Goal: Task Accomplishment & Management: Manage account settings

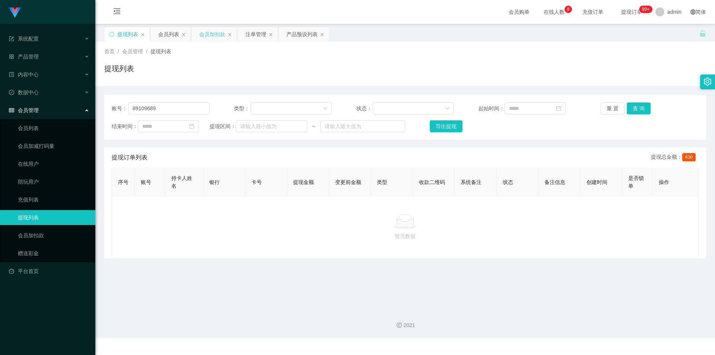
click at [208, 35] on div "会员加扣款" at bounding box center [212, 34] width 26 height 14
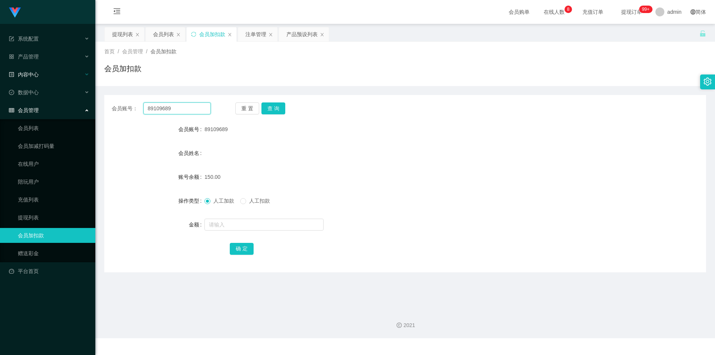
drag, startPoint x: 184, startPoint y: 107, endPoint x: 85, endPoint y: 80, distance: 102.3
click at [0, 69] on section "系统配置 产品管理 产品列表 产品预设列表 开奖记录 注单管理 即时注单 内容中心 站内信 公告列表 活动列表 数据中心 员工统计 团队统计 会员管理 会员列…" at bounding box center [357, 169] width 715 height 338
paste input "92769468"
type input "92769468"
click at [267, 104] on button "查 询" at bounding box center [273, 108] width 24 height 12
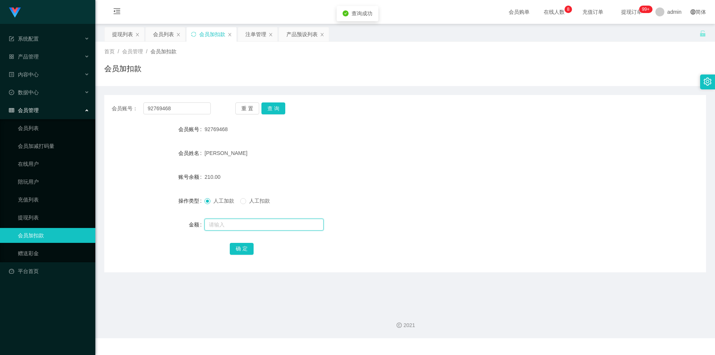
click at [219, 224] on input "text" at bounding box center [263, 225] width 119 height 12
type input "90"
click at [242, 248] on button "确 定" at bounding box center [242, 249] width 24 height 12
click at [403, 120] on div "会员账号： 92769468 重 置 查 询 会员账号 92769468 会员姓名 [PERSON_NAME] 账号余额 300.00 操作类型 人工加款 人…" at bounding box center [405, 183] width 602 height 177
drag, startPoint x: 390, startPoint y: 94, endPoint x: 313, endPoint y: 76, distance: 78.9
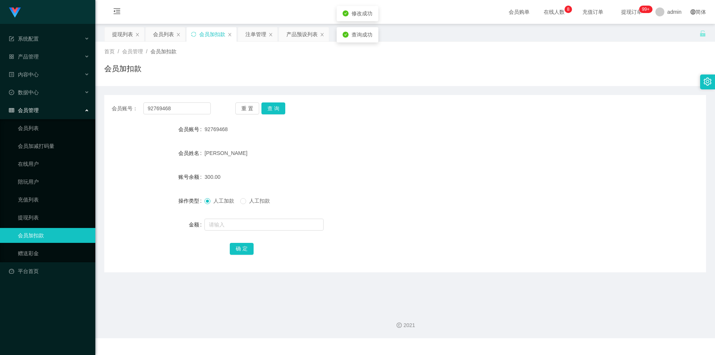
click at [389, 94] on div "会员账号： 92769468 重 置 查 询 会员账号 92769468 会员姓名 [PERSON_NAME] 账号余额 300.00 操作类型 人工加款 人…" at bounding box center [405, 179] width 602 height 186
click at [117, 31] on div "提现列表" at bounding box center [122, 34] width 21 height 14
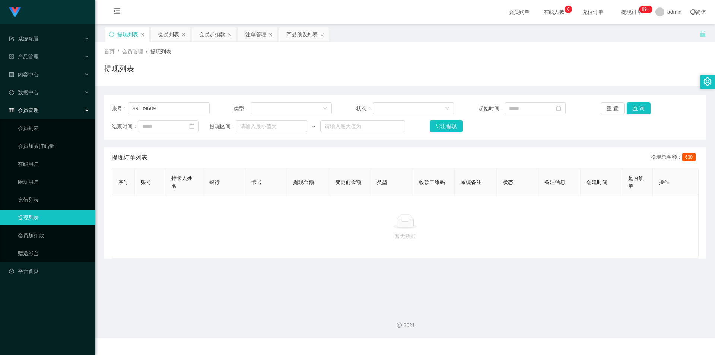
click at [361, 74] on div "提现列表" at bounding box center [405, 71] width 602 height 17
click at [169, 35] on div "会员列表" at bounding box center [168, 34] width 21 height 14
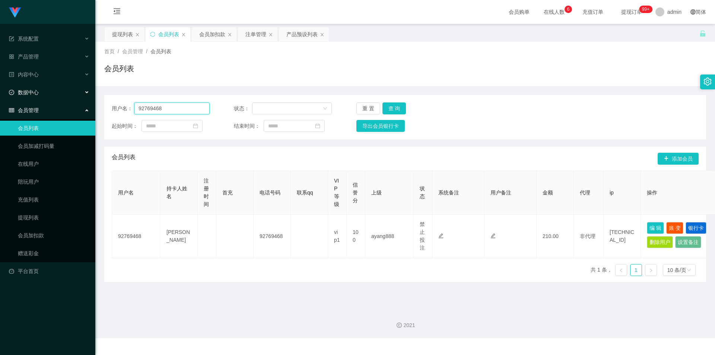
drag, startPoint x: 0, startPoint y: 88, endPoint x: 13, endPoint y: 87, distance: 12.7
click at [0, 87] on section "系统配置 产品管理 产品列表 产品预设列表 开奖记录 注单管理 即时注单 内容中心 站内信 公告列表 活动列表 数据中心 员工统计 团队统计 会员管理 会员列…" at bounding box center [357, 169] width 715 height 338
click at [385, 102] on div "用户名： 92769468 状态： 重 置 查 询 起始时间： 结束时间： 导出会员银行卡" at bounding box center [405, 117] width 602 height 44
click at [392, 109] on button "查 询" at bounding box center [394, 108] width 24 height 12
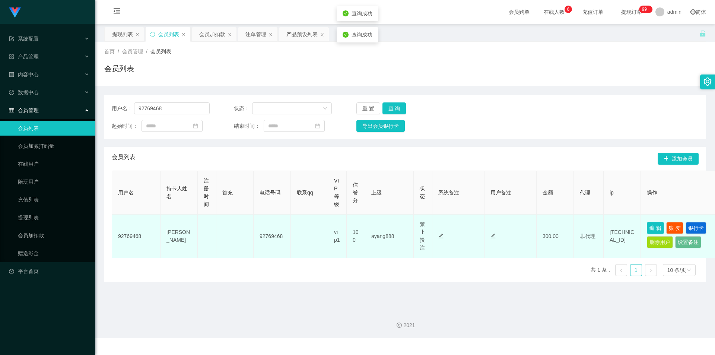
click at [654, 225] on button "编 辑" at bounding box center [655, 228] width 17 height 12
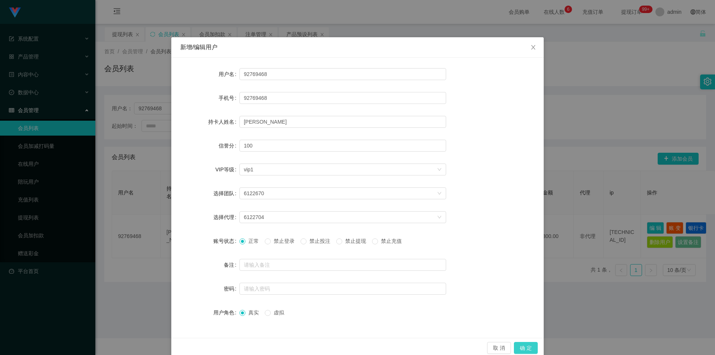
click at [523, 348] on button "确 定" at bounding box center [526, 348] width 24 height 12
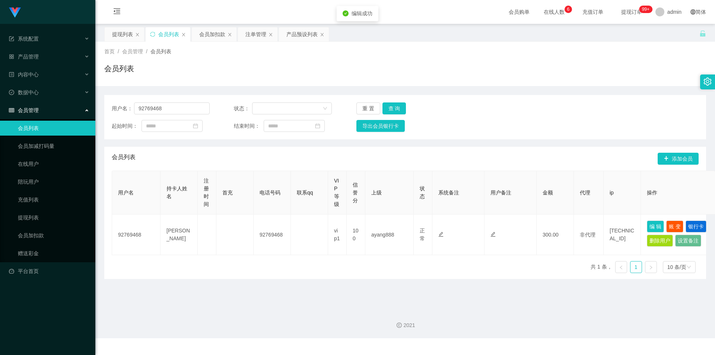
click at [516, 102] on div "用户名： 92769468 状态： 重 置 查 询 起始时间： 结束时间： 导出会员银行卡" at bounding box center [405, 117] width 602 height 44
click at [514, 74] on div "会员列表" at bounding box center [405, 71] width 602 height 17
click at [46, 202] on link "充值列表" at bounding box center [54, 199] width 72 height 15
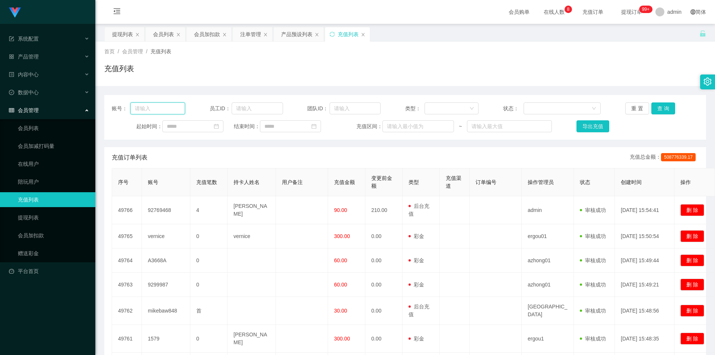
click at [157, 110] on input "text" at bounding box center [157, 108] width 55 height 12
paste input "92769468"
type input "92769468"
click at [664, 106] on button "查 询" at bounding box center [663, 108] width 24 height 12
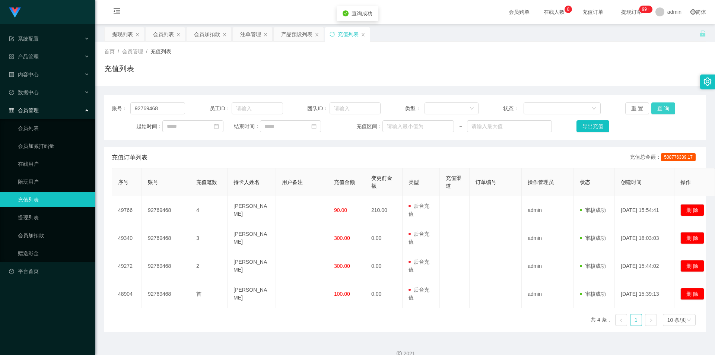
click at [664, 107] on button "查 询" at bounding box center [663, 108] width 24 height 12
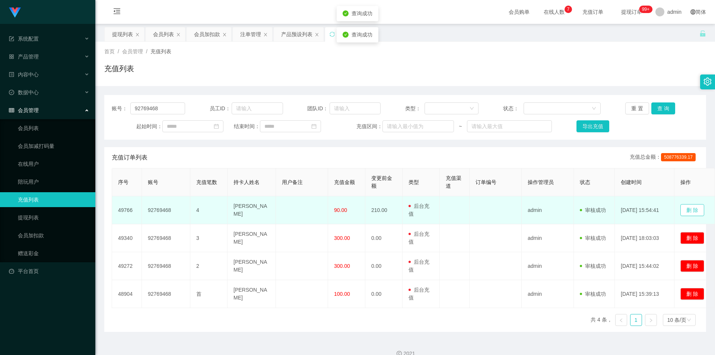
click at [696, 212] on button "删 除" at bounding box center [692, 210] width 24 height 12
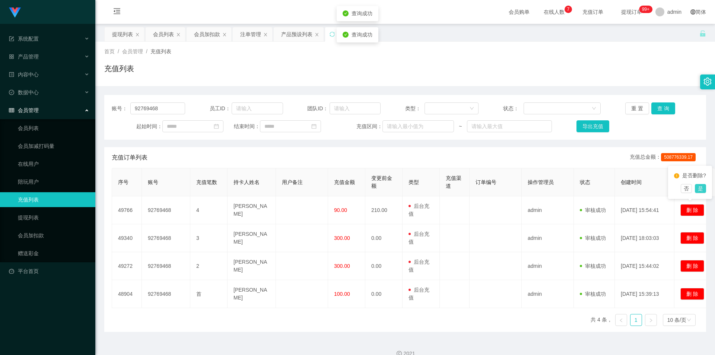
click at [700, 193] on button "是" at bounding box center [700, 188] width 11 height 9
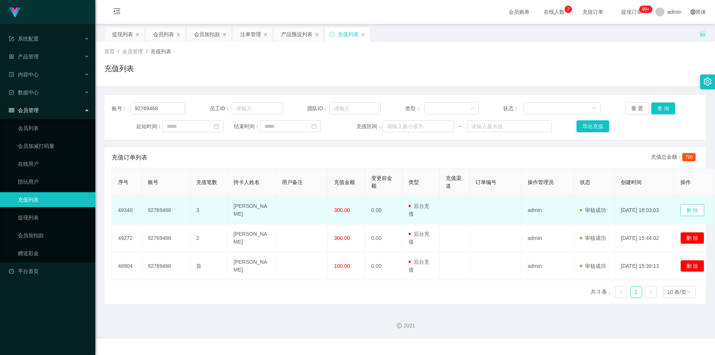
click at [690, 206] on button "删 除" at bounding box center [692, 210] width 24 height 12
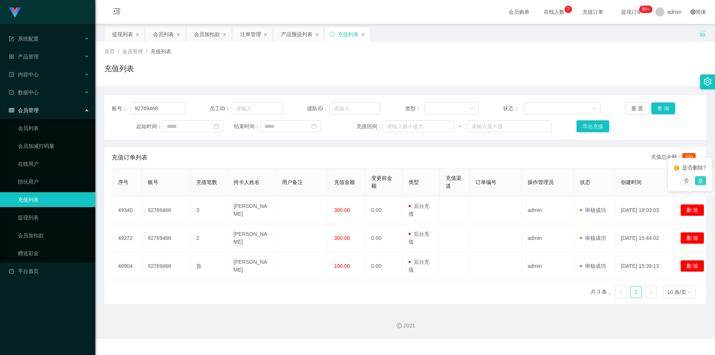
click at [699, 185] on button "是" at bounding box center [700, 180] width 11 height 9
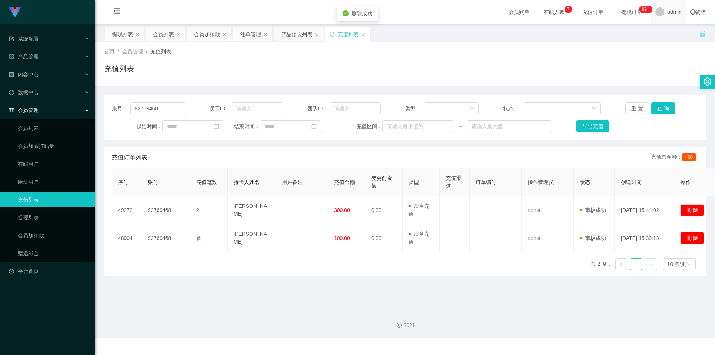
drag, startPoint x: 636, startPoint y: 49, endPoint x: 654, endPoint y: 7, distance: 45.6
click at [636, 48] on div "首页 / 会员管理 / 充值列表 /" at bounding box center [405, 52] width 602 height 8
click at [252, 32] on div "注单管理" at bounding box center [250, 34] width 21 height 14
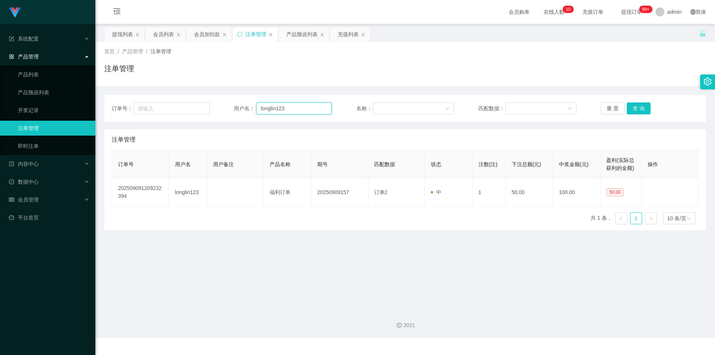
drag, startPoint x: 296, startPoint y: 111, endPoint x: 39, endPoint y: 101, distance: 257.2
click at [39, 101] on section "系统配置 产品管理 产品列表 产品预设列表 开奖记录 注单管理 即时注单 内容中心 站内信 公告列表 活动列表 数据中心 员工统计 团队统计 会员管理 会员列…" at bounding box center [357, 169] width 715 height 338
paste input "92769468"
type input "92769468"
click at [636, 107] on button "查 询" at bounding box center [639, 108] width 24 height 12
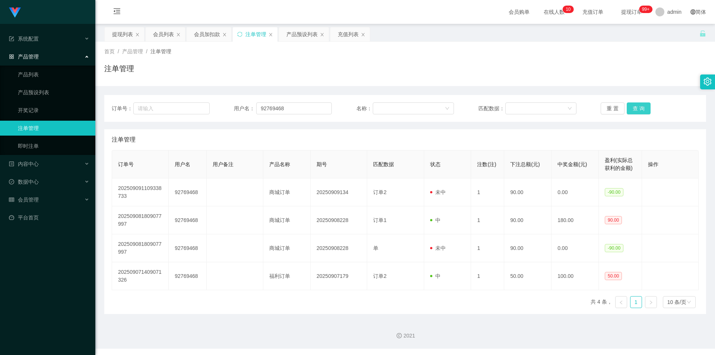
click at [636, 107] on button "查 询" at bounding box center [639, 108] width 24 height 12
click at [585, 66] on div "注单管理" at bounding box center [405, 71] width 602 height 17
click at [207, 31] on div "会员加扣款" at bounding box center [207, 34] width 26 height 14
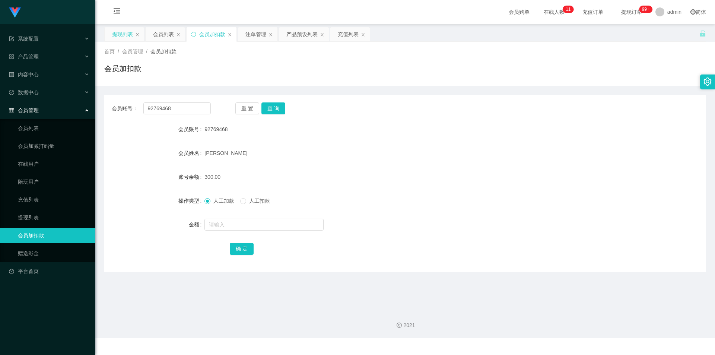
click at [109, 28] on div "提现列表" at bounding box center [124, 34] width 39 height 14
click at [117, 33] on div "提现列表" at bounding box center [122, 34] width 21 height 14
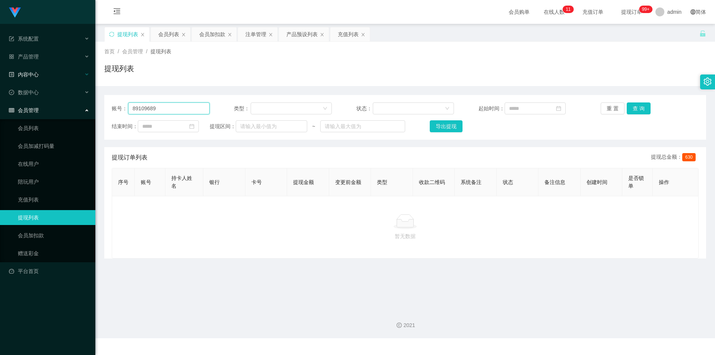
drag, startPoint x: 177, startPoint y: 108, endPoint x: 0, endPoint y: 80, distance: 178.6
click at [0, 80] on section "系统配置 产品管理 产品列表 产品预设列表 开奖记录 注单管理 即时注单 内容中心 站内信 公告列表 活动列表 数据中心 员工统计 团队统计 会员管理 会员列…" at bounding box center [357, 169] width 715 height 338
paste input "92769468"
type input "92769468"
click at [619, 107] on button "重 置" at bounding box center [613, 108] width 24 height 12
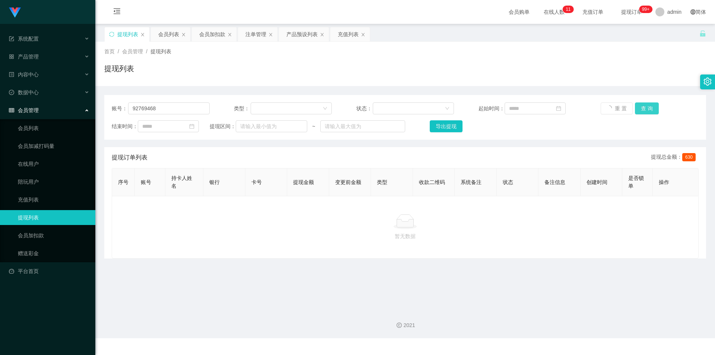
click at [642, 108] on button "查 询" at bounding box center [647, 108] width 24 height 12
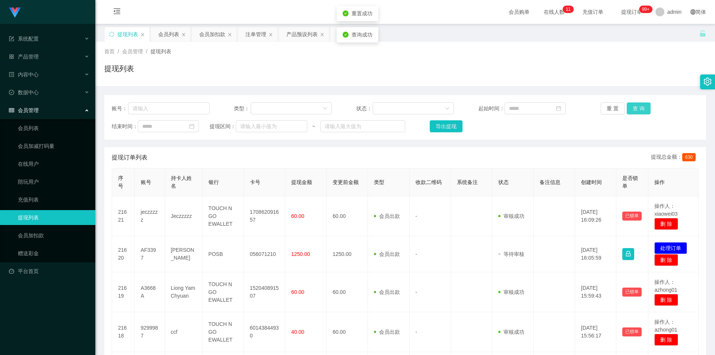
click at [642, 108] on button "查 询" at bounding box center [639, 108] width 24 height 12
click at [187, 107] on input "text" at bounding box center [169, 108] width 82 height 12
paste input "92769468"
type input "92769468"
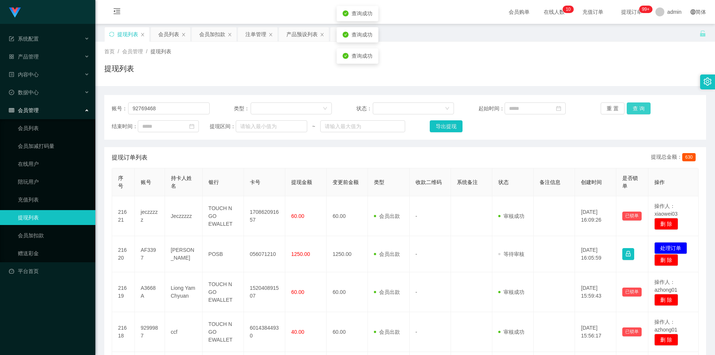
click at [644, 108] on button "查 询" at bounding box center [639, 108] width 24 height 12
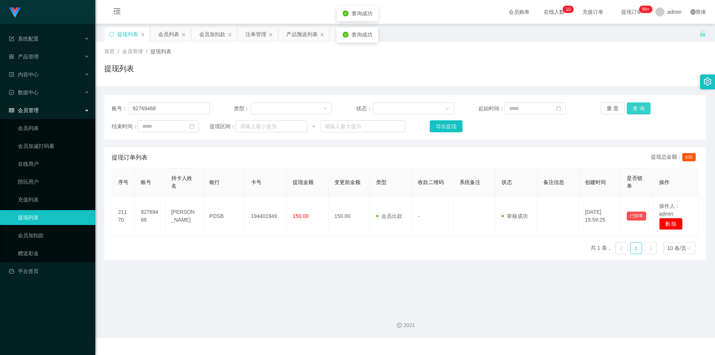
click at [640, 107] on button "查 询" at bounding box center [639, 108] width 24 height 12
click at [576, 76] on div "提现列表" at bounding box center [405, 71] width 602 height 17
click at [252, 33] on div "注单管理" at bounding box center [255, 34] width 21 height 14
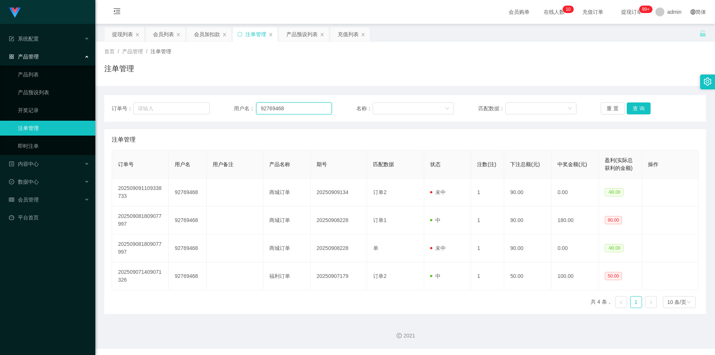
drag, startPoint x: 300, startPoint y: 110, endPoint x: 0, endPoint y: 84, distance: 301.3
click at [0, 84] on section "系统配置 产品管理 产品列表 产品预设列表 开奖记录 注单管理 即时注单 内容中心 站内信 公告列表 活动列表 数据中心 员工统计 团队统计 会员管理 会员列…" at bounding box center [357, 174] width 715 height 349
click at [639, 108] on button "查 询" at bounding box center [639, 108] width 24 height 12
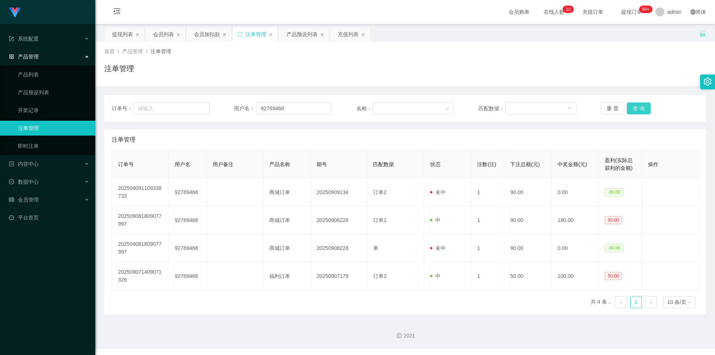
click at [639, 108] on button "查 询" at bounding box center [639, 108] width 24 height 12
click at [655, 70] on div "注单管理" at bounding box center [405, 71] width 602 height 17
drag, startPoint x: 273, startPoint y: 109, endPoint x: 0, endPoint y: 98, distance: 273.6
click at [0, 98] on section "系统配置 产品管理 产品列表 产品预设列表 开奖记录 注单管理 即时注单 内容中心 站内信 公告列表 活动列表 数据中心 员工统计 团队统计 会员管理 会员列…" at bounding box center [357, 174] width 715 height 349
click at [631, 106] on button "查 询" at bounding box center [639, 108] width 24 height 12
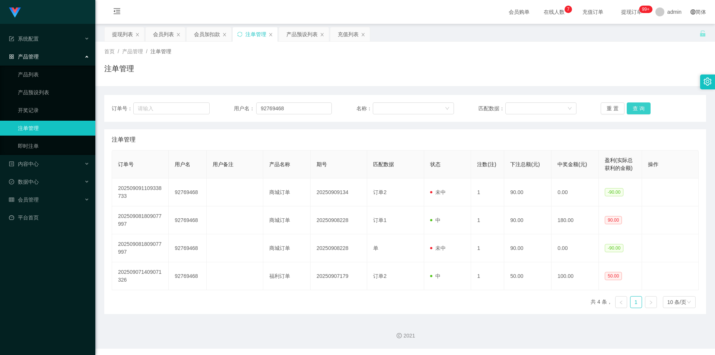
click at [631, 106] on button "查 询" at bounding box center [639, 108] width 24 height 12
click at [241, 35] on icon "图标: sync" at bounding box center [239, 34] width 5 height 5
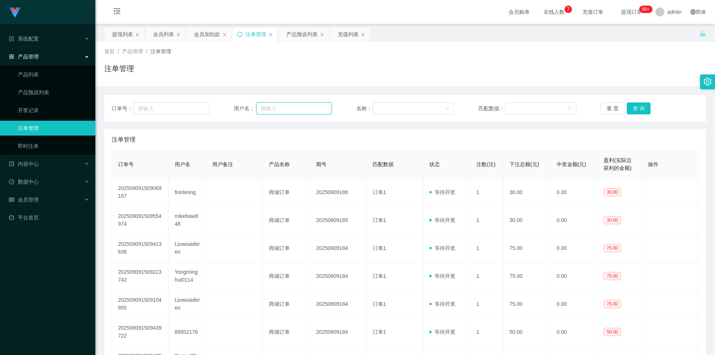
click at [294, 108] on input "text" at bounding box center [294, 108] width 76 height 12
paste input "92769468"
type input "92769468"
click at [647, 111] on button "查 询" at bounding box center [639, 108] width 24 height 12
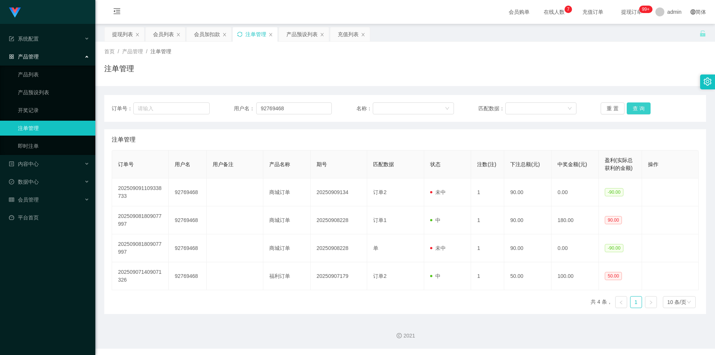
click at [641, 110] on button "查 询" at bounding box center [639, 108] width 24 height 12
drag, startPoint x: 648, startPoint y: 63, endPoint x: 658, endPoint y: 3, distance: 60.9
click at [648, 61] on div "首页 / 产品管理 / 注单管理 / 注单管理" at bounding box center [405, 64] width 602 height 32
click at [155, 35] on div "会员列表" at bounding box center [163, 34] width 21 height 14
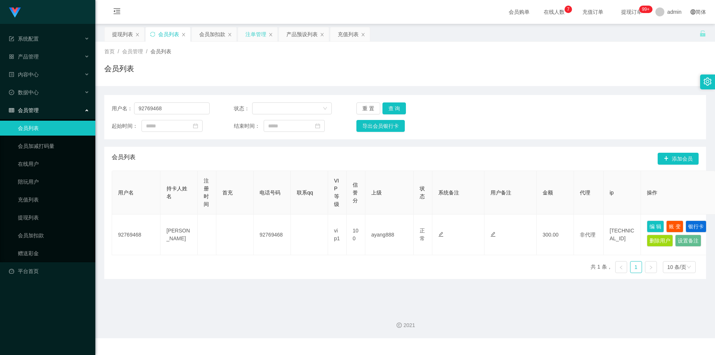
drag, startPoint x: 129, startPoint y: 34, endPoint x: 173, endPoint y: 38, distance: 43.8
click at [129, 34] on div "提现列表" at bounding box center [122, 34] width 21 height 14
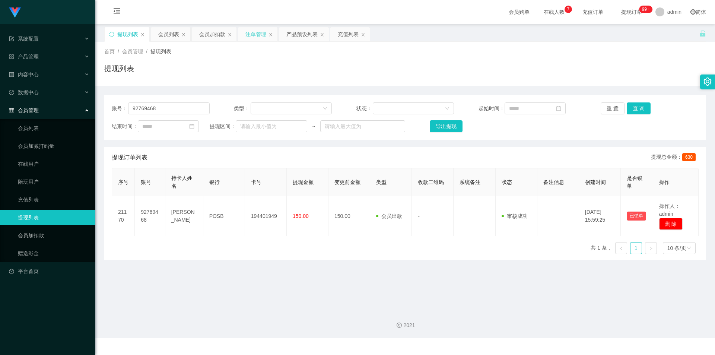
click at [253, 32] on div "注单管理" at bounding box center [255, 34] width 21 height 14
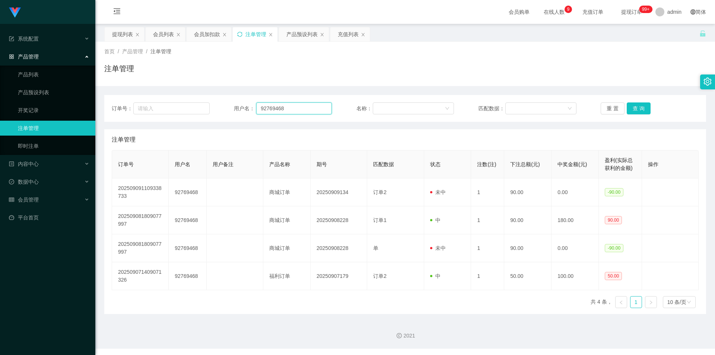
drag, startPoint x: 317, startPoint y: 110, endPoint x: 0, endPoint y: 63, distance: 320.1
click at [0, 63] on section "系统配置 产品管理 产品列表 产品预设列表 开奖记录 注单管理 即时注单 内容中心 站内信 公告列表 活动列表 数据中心 员工统计 团队统计 会员管理 会员列…" at bounding box center [357, 174] width 715 height 349
click at [633, 107] on button "查 询" at bounding box center [639, 108] width 24 height 12
click at [661, 69] on div "注单管理" at bounding box center [405, 71] width 602 height 17
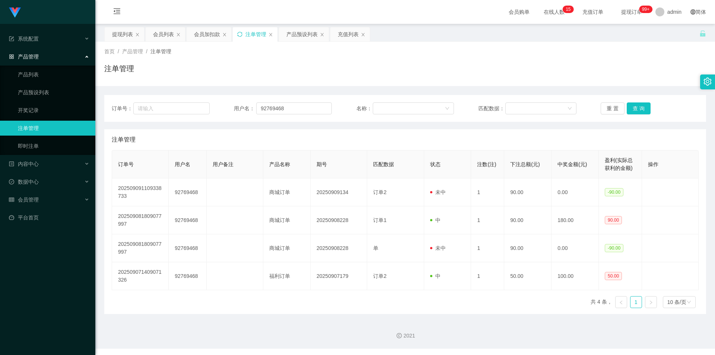
click at [238, 32] on icon "图标: sync" at bounding box center [239, 34] width 5 height 5
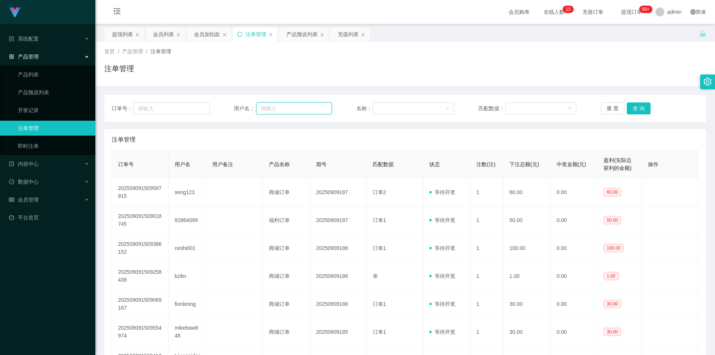
click at [263, 108] on input "text" at bounding box center [294, 108] width 76 height 12
paste input "89109689"
type input "89109689"
click at [642, 106] on button "查 询" at bounding box center [639, 108] width 24 height 12
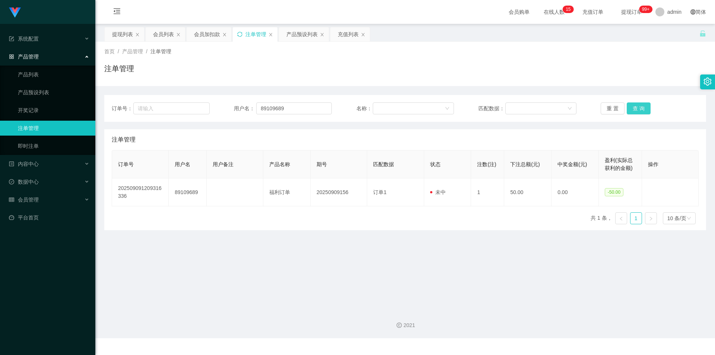
click at [642, 106] on button "查 询" at bounding box center [639, 108] width 24 height 12
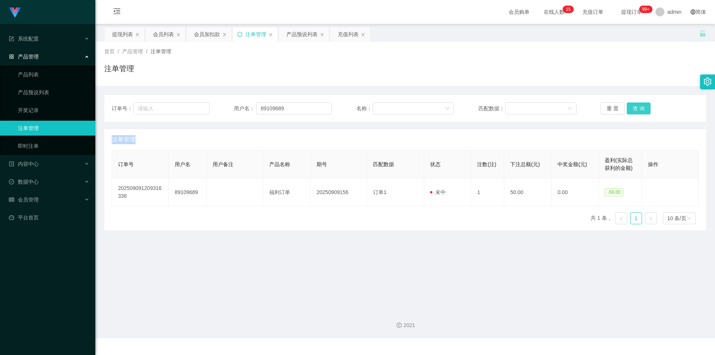
click at [642, 106] on div "重 置 查 询" at bounding box center [650, 108] width 98 height 12
click at [642, 106] on button "查 询" at bounding box center [639, 108] width 24 height 12
click at [492, 63] on div "注单管理" at bounding box center [405, 71] width 602 height 17
click at [115, 34] on div "提现列表" at bounding box center [122, 34] width 21 height 14
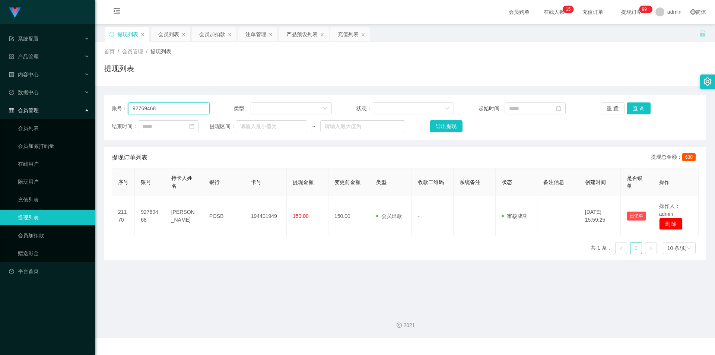
drag, startPoint x: 178, startPoint y: 107, endPoint x: 0, endPoint y: 107, distance: 178.0
click at [0, 107] on section "系统配置 产品管理 产品列表 产品预设列表 开奖记录 注单管理 即时注单 内容中心 站内信 公告列表 活动列表 数据中心 员工统计 团队统计 会员管理 会员列…" at bounding box center [357, 169] width 715 height 338
paste input "89109689"
type input "89109689"
click at [627, 107] on button "查 询" at bounding box center [639, 108] width 24 height 12
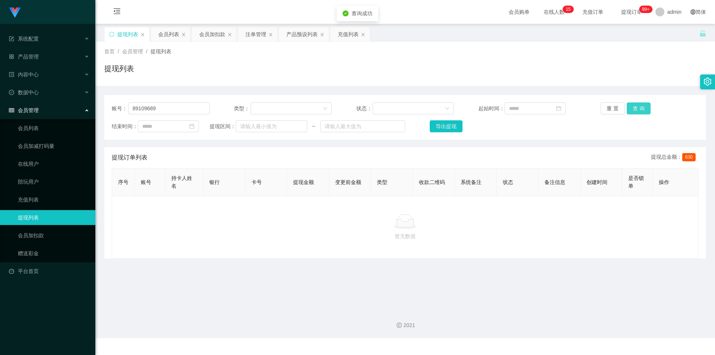
click at [627, 107] on button "查 询" at bounding box center [639, 108] width 24 height 12
drag, startPoint x: 645, startPoint y: 74, endPoint x: 677, endPoint y: 6, distance: 74.5
click at [646, 72] on div "提现列表" at bounding box center [405, 71] width 602 height 17
click at [113, 33] on icon "图标: sync" at bounding box center [111, 34] width 5 height 5
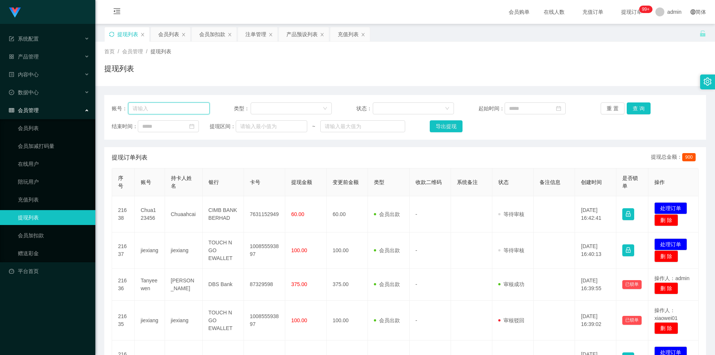
click at [177, 108] on input "text" at bounding box center [169, 108] width 82 height 12
paste input "89109689"
type input "89109689"
click at [642, 109] on button "查 询" at bounding box center [639, 108] width 24 height 12
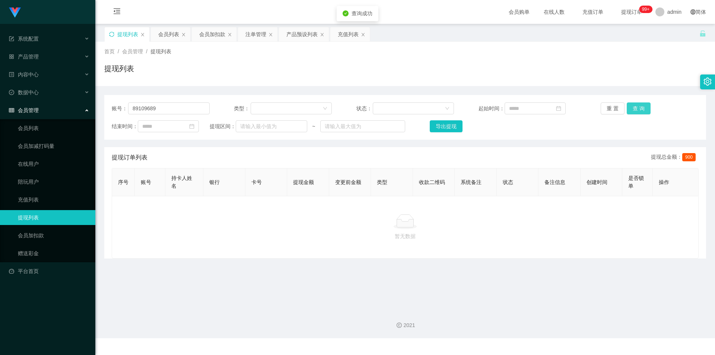
click at [641, 109] on button "查 询" at bounding box center [639, 108] width 24 height 12
click at [640, 109] on button "查 询" at bounding box center [643, 108] width 32 height 12
click at [663, 53] on div "首页 / 会员管理 / 提现列表 /" at bounding box center [405, 52] width 602 height 8
click at [198, 37] on div "会员加扣款" at bounding box center [214, 34] width 45 height 14
click at [219, 30] on div "会员加扣款" at bounding box center [212, 34] width 26 height 14
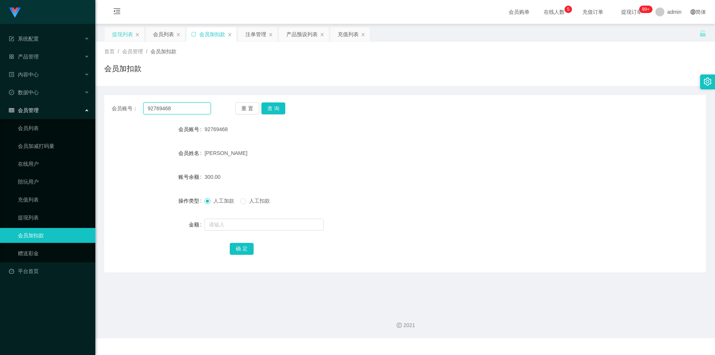
drag, startPoint x: 204, startPoint y: 104, endPoint x: 10, endPoint y: 103, distance: 193.7
click at [0, 104] on section "系统配置 产品管理 产品列表 产品预设列表 开奖记录 注单管理 即时注单 内容中心 站内信 公告列表 活动列表 数据中心 员工统计 团队统计 会员管理 会员列…" at bounding box center [357, 169] width 715 height 338
paste input "89109689"
type input "89109689"
click at [266, 106] on button "查 询" at bounding box center [273, 108] width 24 height 12
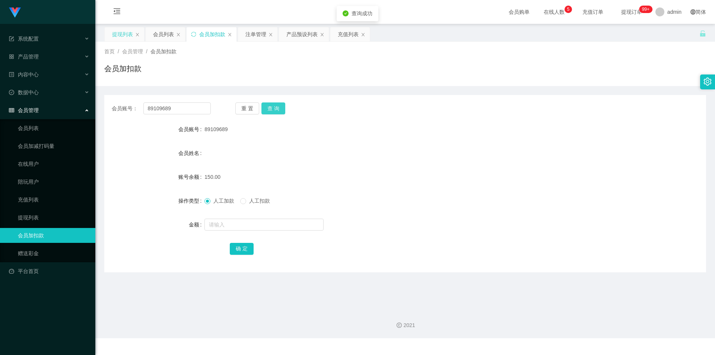
click at [266, 106] on button "查 询" at bounding box center [273, 108] width 24 height 12
click at [613, 93] on div "会员账号： 89109689 重 置 查 询 会员账号 89109689 会员姓名 账号余额 150.00 操作类型 人工加款 人工扣款 金额 确 定" at bounding box center [405, 179] width 602 height 186
click at [648, 80] on div "会员加扣款" at bounding box center [405, 71] width 602 height 17
click at [120, 32] on div "提现列表" at bounding box center [122, 34] width 21 height 14
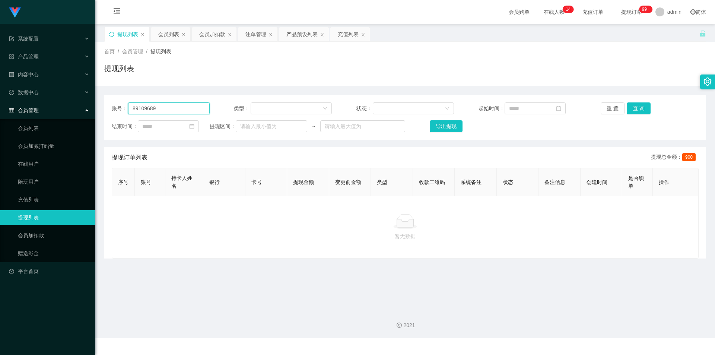
drag, startPoint x: 171, startPoint y: 110, endPoint x: 0, endPoint y: 82, distance: 172.8
click at [0, 82] on section "系统配置 产品管理 产品列表 产品预设列表 开奖记录 注单管理 即时注单 内容中心 站内信 公告列表 活动列表 数据中心 员工统计 团队统计 会员管理 会员列…" at bounding box center [357, 169] width 715 height 338
click at [639, 109] on button "查 询" at bounding box center [639, 108] width 24 height 12
drag, startPoint x: 679, startPoint y: 46, endPoint x: 677, endPoint y: 3, distance: 42.9
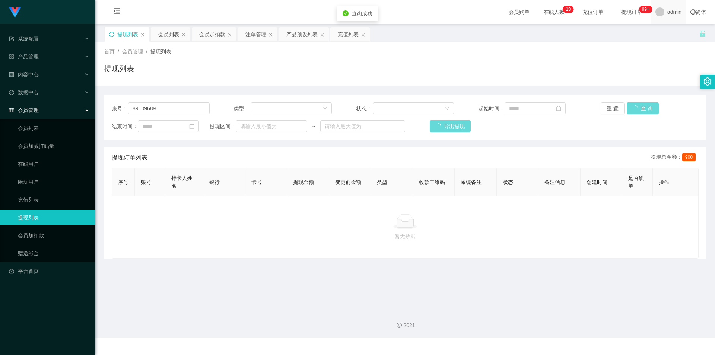
click at [679, 45] on div "首页 / 会员管理 / 提现列表 / 提现列表" at bounding box center [405, 64] width 620 height 44
click at [260, 33] on div "注单管理" at bounding box center [255, 34] width 21 height 14
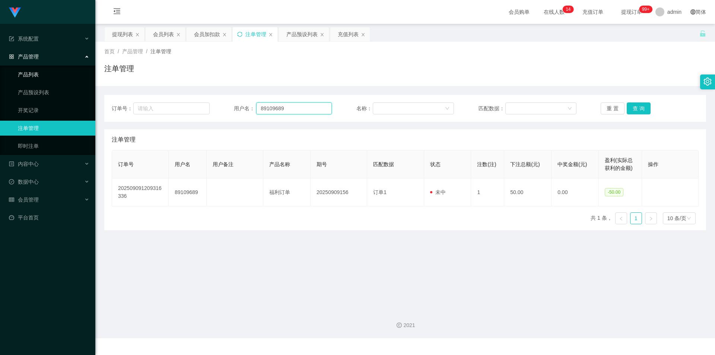
drag, startPoint x: 302, startPoint y: 107, endPoint x: 0, endPoint y: 76, distance: 303.2
click at [0, 76] on section "系统配置 产品管理 产品列表 产品预设列表 开奖记录 注单管理 即时注单 内容中心 站内信 公告列表 活动列表 数据中心 员工统计 团队统计 会员管理 会员列…" at bounding box center [357, 169] width 715 height 338
paste input "92769468"
type input "92769468"
drag, startPoint x: 632, startPoint y: 106, endPoint x: 644, endPoint y: 108, distance: 12.1
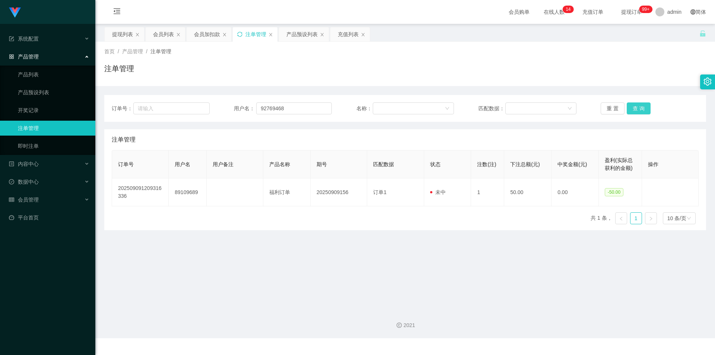
click at [645, 108] on button "查 询" at bounding box center [639, 108] width 24 height 12
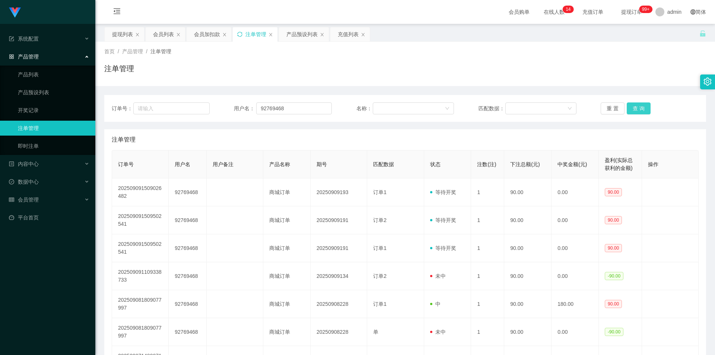
click at [640, 108] on button "查 询" at bounding box center [639, 108] width 24 height 12
click at [302, 83] on div "首页 / 产品管理 / 注单管理 / 注单管理" at bounding box center [405, 64] width 620 height 44
click at [198, 30] on div "会员加扣款" at bounding box center [207, 34] width 26 height 14
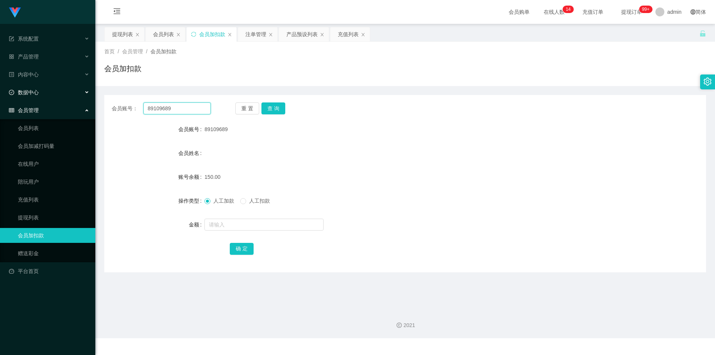
click at [0, 88] on section "系统配置 产品管理 产品列表 产品预设列表 开奖记录 注单管理 即时注单 内容中心 站内信 公告列表 活动列表 数据中心 员工统计 团队统计 会员管理 会员列…" at bounding box center [357, 169] width 715 height 338
paste input "92769468"
type input "92769468"
click at [274, 109] on button "查 询" at bounding box center [273, 108] width 24 height 12
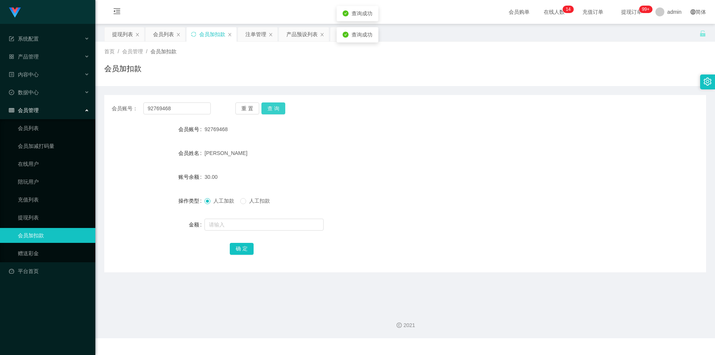
click at [273, 109] on button "查 询" at bounding box center [273, 108] width 24 height 12
click at [272, 109] on button "查 询" at bounding box center [273, 108] width 24 height 12
click at [282, 83] on div "首页 / 会员管理 / 会员加扣款 / 会员加扣款" at bounding box center [405, 64] width 620 height 44
click at [445, 72] on div "会员加扣款" at bounding box center [405, 71] width 602 height 17
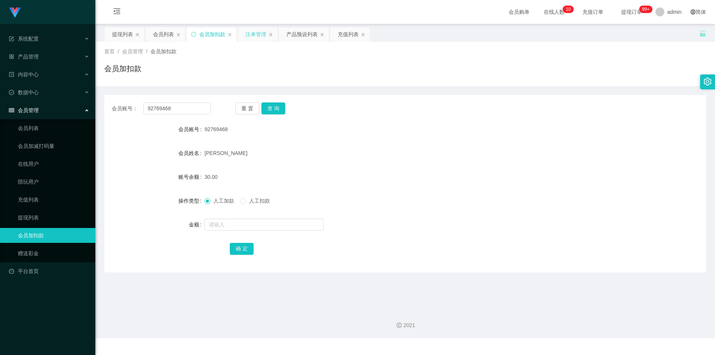
click at [249, 34] on div "注单管理" at bounding box center [255, 34] width 21 height 14
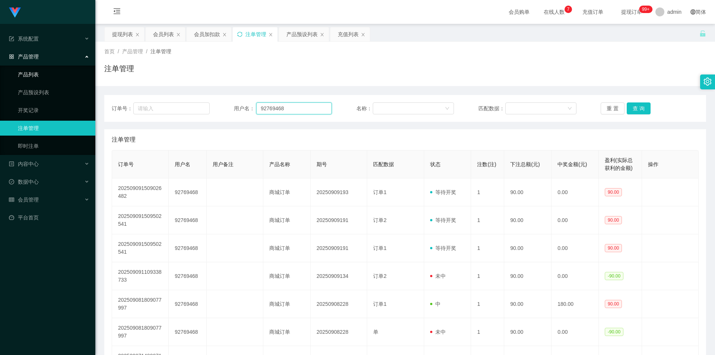
drag, startPoint x: 206, startPoint y: 101, endPoint x: 66, endPoint y: 72, distance: 143.1
click at [0, 67] on section "系统配置 产品管理 产品列表 产品预设列表 开奖记录 注单管理 即时注单 内容中心 站内信 公告列表 活动列表 数据中心 员工统计 团队统计 会员管理 会员列…" at bounding box center [357, 216] width 715 height 432
click at [635, 109] on button "查 询" at bounding box center [639, 108] width 24 height 12
click at [635, 107] on button "查 询" at bounding box center [639, 108] width 24 height 12
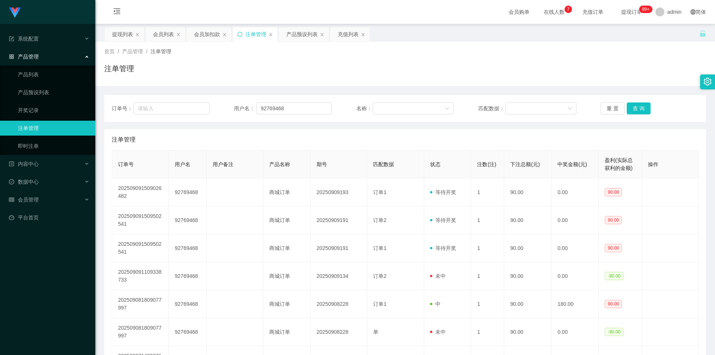
click at [360, 88] on div "订单号： 用户名： 92769468 名称： 匹配数据： 重 置 查 询 注单管理 订单号 用户名 用户备注 产品名称 期号 匹配数据 状态 注数(注) 下注…" at bounding box center [405, 242] width 602 height 312
click at [164, 35] on div "会员列表" at bounding box center [163, 34] width 21 height 14
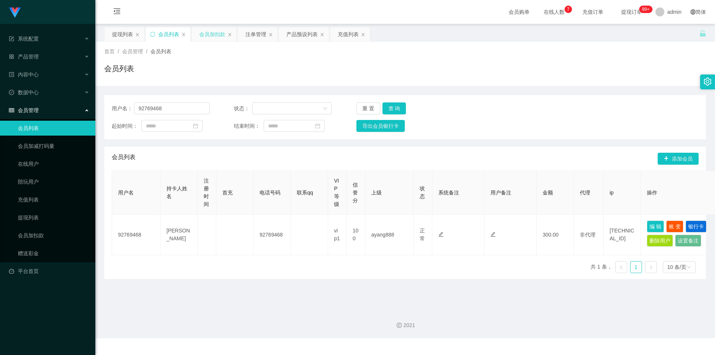
click at [196, 36] on div "会员加扣款" at bounding box center [214, 34] width 45 height 14
click at [209, 32] on div "会员加扣款" at bounding box center [212, 34] width 26 height 14
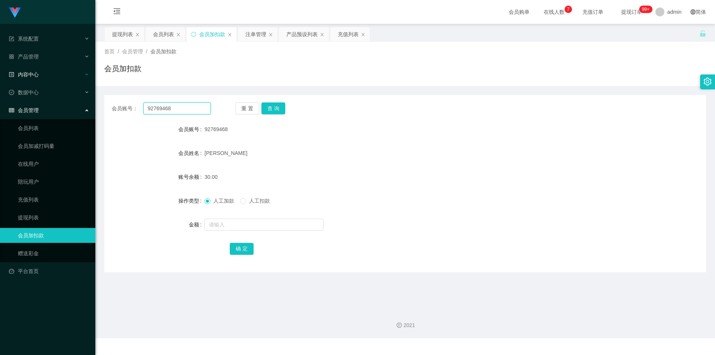
drag, startPoint x: 188, startPoint y: 108, endPoint x: 40, endPoint y: 74, distance: 152.4
click at [0, 73] on section "系统配置 产品管理 产品列表 产品预设列表 开奖记录 注单管理 即时注单 内容中心 站内信 公告列表 活动列表 数据中心 员工统计 团队统计 会员管理 会员列…" at bounding box center [357, 169] width 715 height 338
click at [270, 110] on button "查 询" at bounding box center [273, 108] width 24 height 12
click at [274, 104] on button "查 询" at bounding box center [273, 108] width 24 height 12
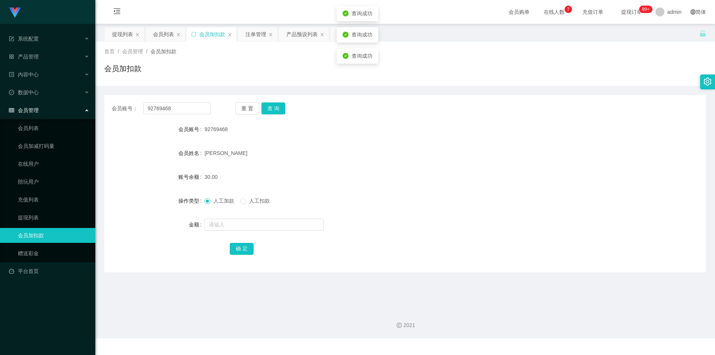
click at [337, 82] on div "首页 / 会员管理 / 会员加扣款 / 会员加扣款" at bounding box center [405, 64] width 620 height 44
click at [443, 73] on div "会员加扣款" at bounding box center [405, 71] width 602 height 17
click at [536, 81] on div "首页 / 会员管理 / 会员加扣款 / 会员加扣款" at bounding box center [405, 64] width 620 height 44
click at [576, 45] on div "首页 / 会员管理 / 会员加扣款 / 会员加扣款" at bounding box center [405, 64] width 620 height 44
click at [603, 35] on div "提现列表 会员列表 会员加扣款 注单管理 产品预设列表 充值列表" at bounding box center [401, 40] width 595 height 26
